Goal: Find specific page/section: Find specific page/section

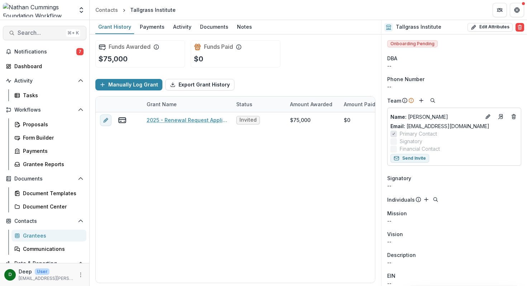
click at [33, 33] on span "Search..." at bounding box center [41, 32] width 46 height 7
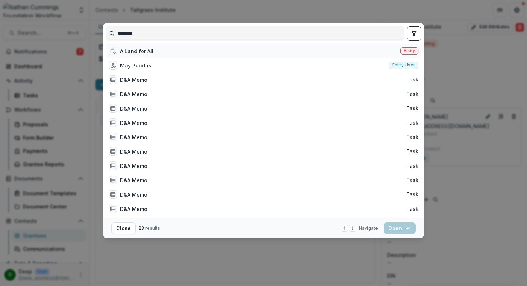
type input "********"
click at [144, 50] on div "A Land for All" at bounding box center [131, 51] width 45 height 9
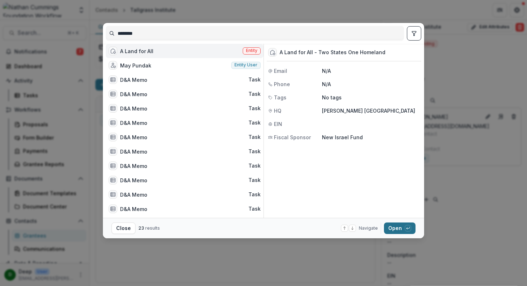
click at [402, 230] on button "Open with enter key" at bounding box center [400, 227] width 32 height 11
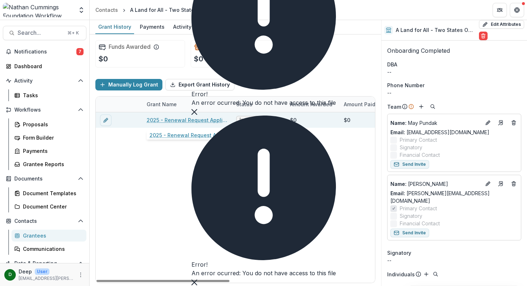
click at [186, 119] on link "2025 - Renewal Request Application" at bounding box center [187, 120] width 81 height 8
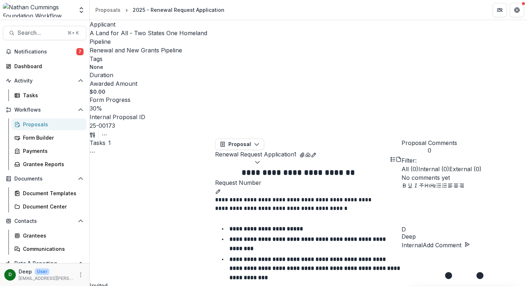
scroll to position [143, 0]
click at [260, 141] on icon "button" at bounding box center [257, 144] width 6 height 6
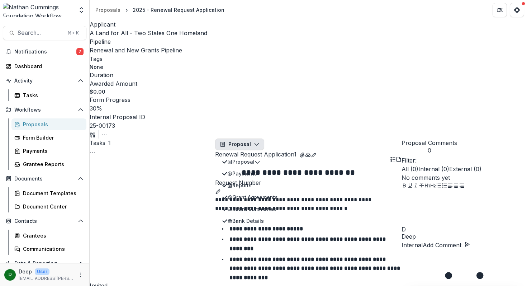
click at [297, 150] on button "Renewal Request Application 1" at bounding box center [255, 158] width 81 height 17
